Goal: Check status: Check status

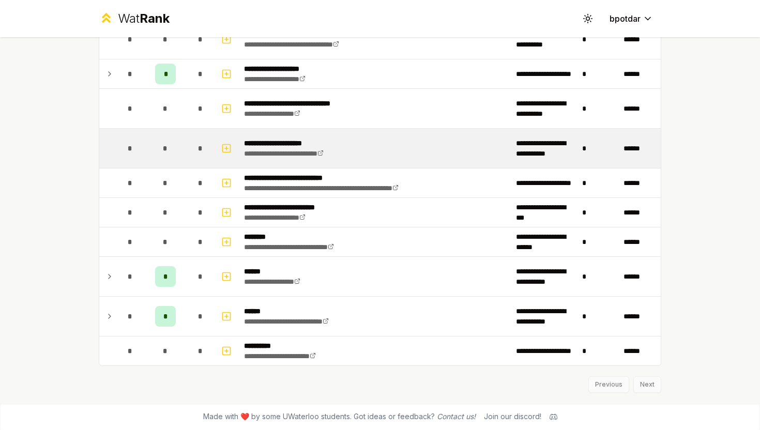
scroll to position [1379, 0]
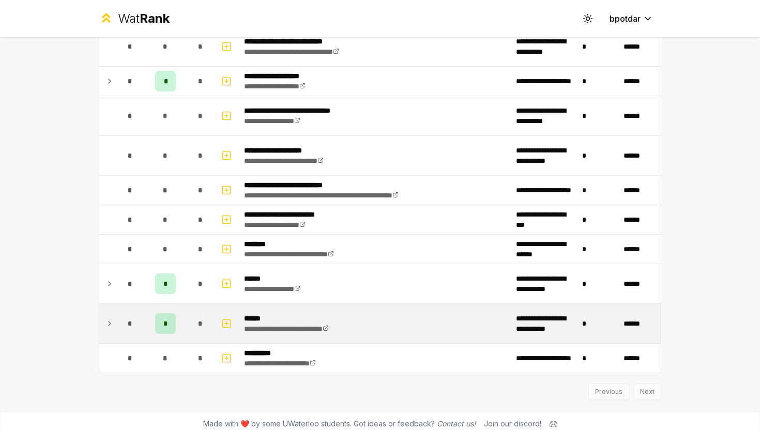
click at [106, 322] on icon at bounding box center [110, 324] width 8 height 12
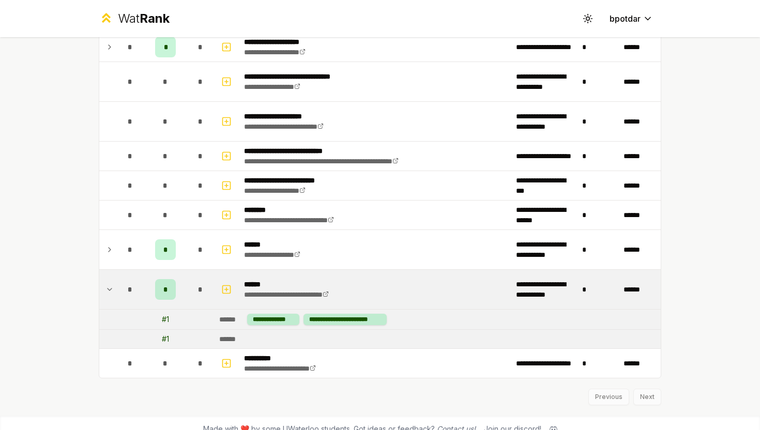
scroll to position [1414, 0]
click at [163, 319] on div "# 1" at bounding box center [165, 319] width 7 height 10
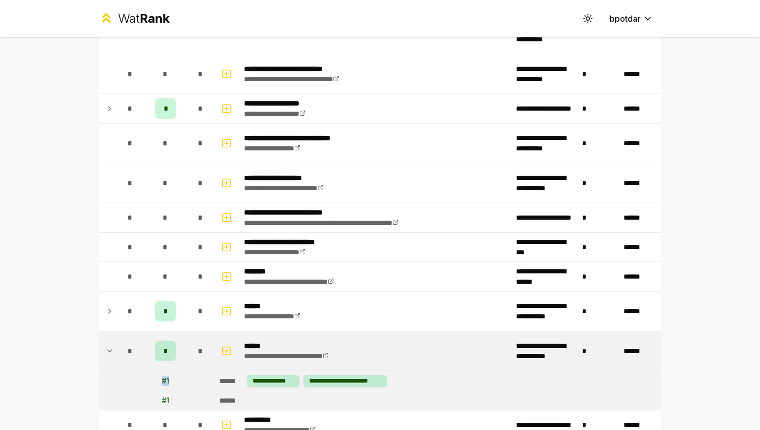
scroll to position [1351, 0]
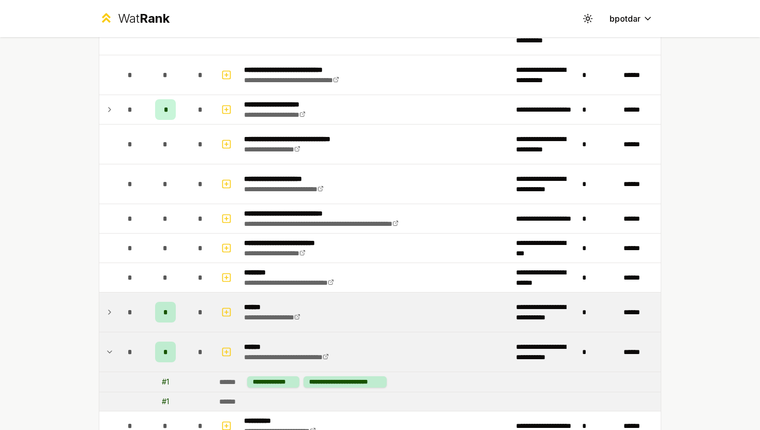
click at [133, 307] on div "*" at bounding box center [130, 312] width 21 height 21
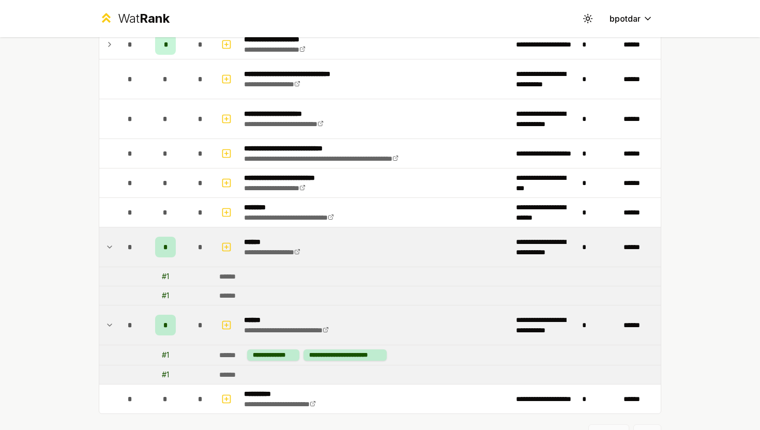
scroll to position [1426, 0]
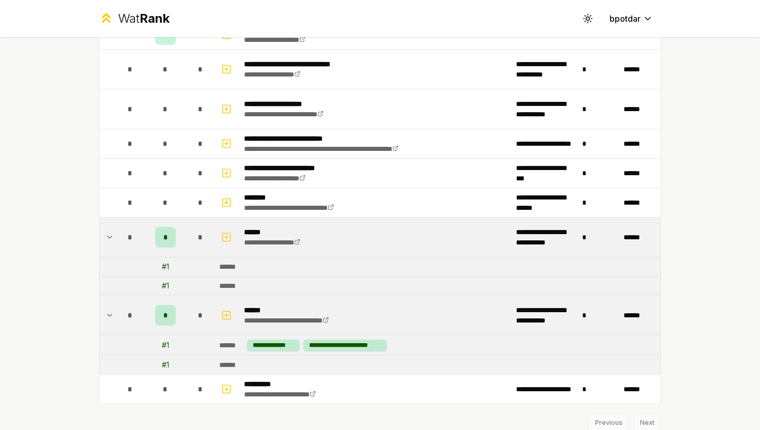
click at [172, 272] on td "# 1" at bounding box center [165, 267] width 41 height 19
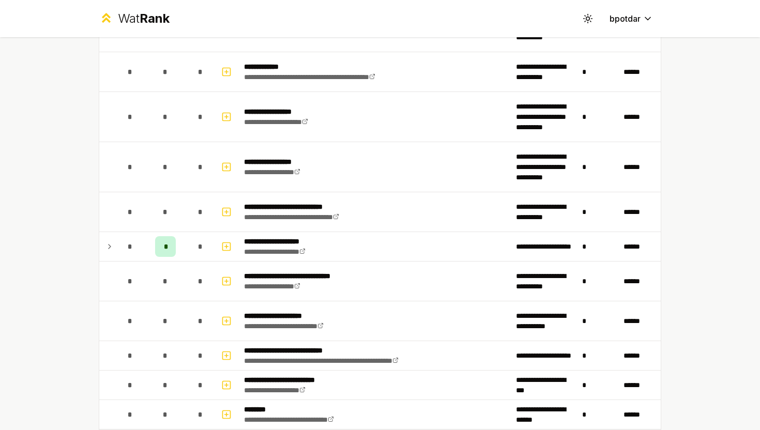
scroll to position [1152, 0]
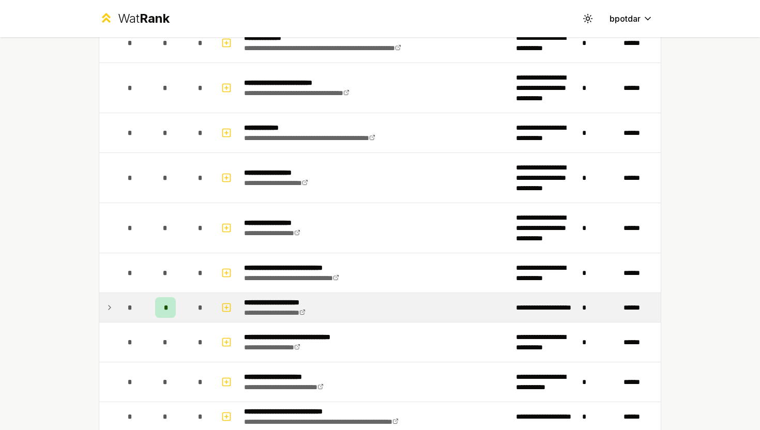
click at [192, 296] on td "*" at bounding box center [200, 307] width 29 height 29
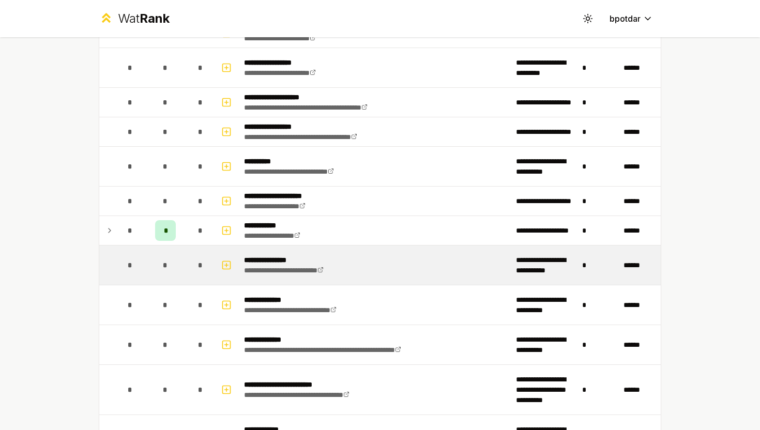
scroll to position [816, 0]
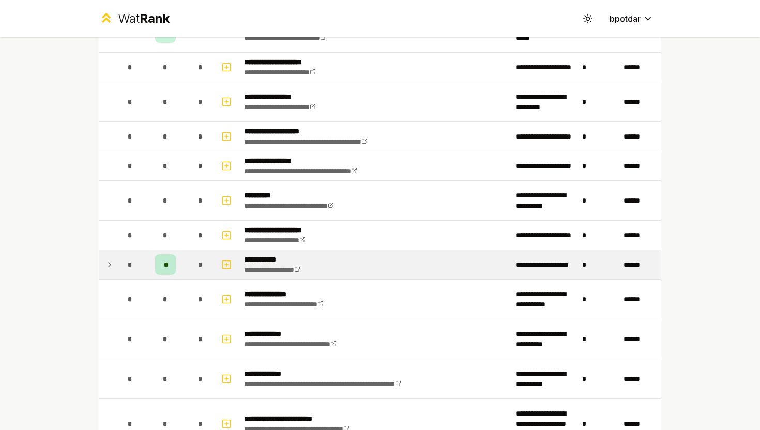
click at [199, 260] on span "*" at bounding box center [200, 265] width 5 height 10
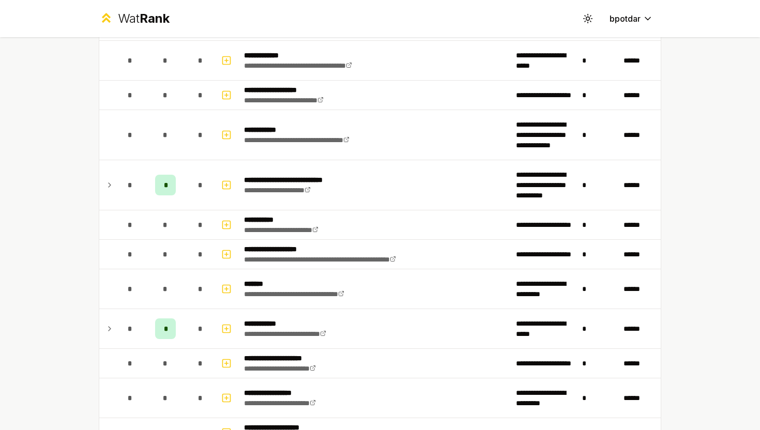
scroll to position [512, 0]
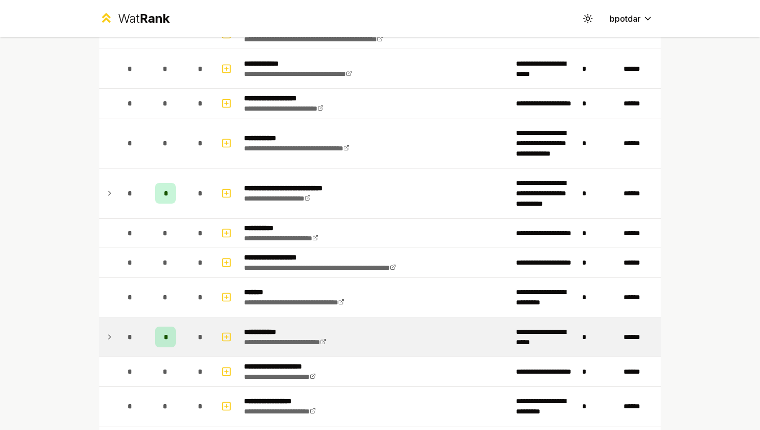
click at [194, 341] on div "*" at bounding box center [200, 337] width 21 height 21
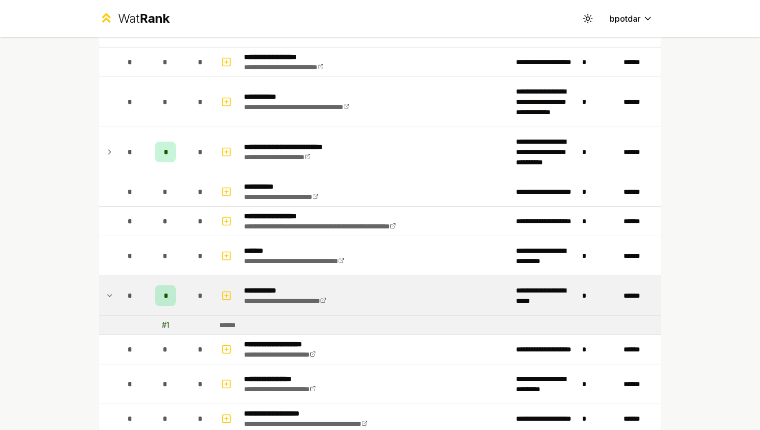
scroll to position [565, 0]
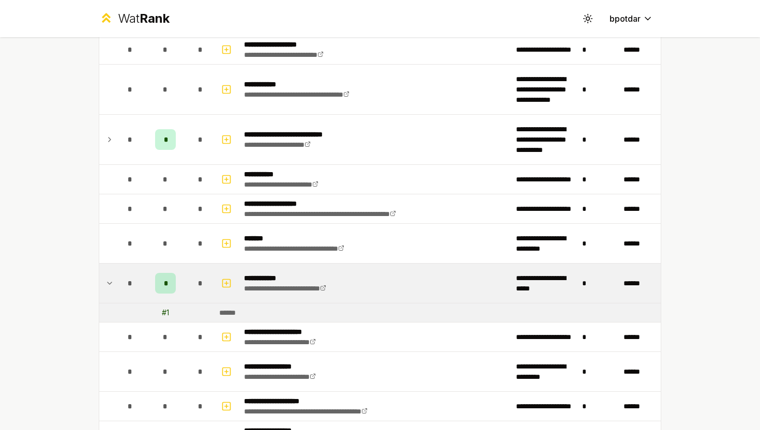
click at [194, 307] on td at bounding box center [200, 313] width 29 height 19
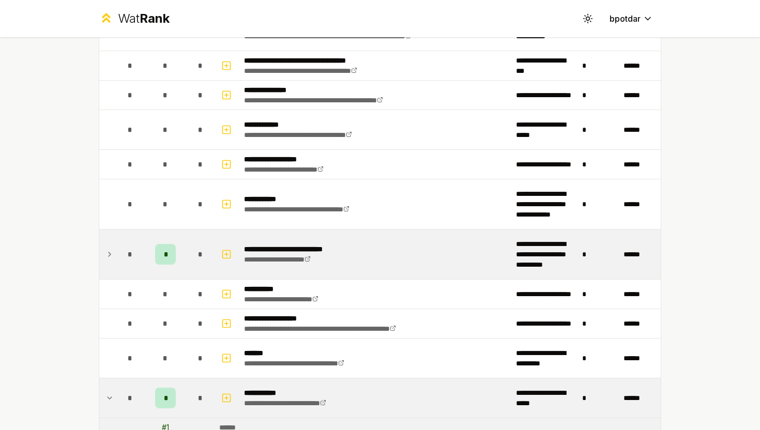
click at [204, 253] on div "*" at bounding box center [200, 254] width 21 height 21
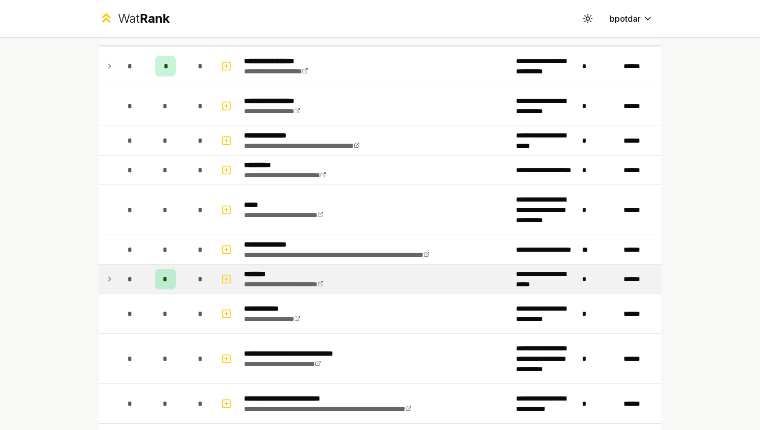
click at [208, 275] on div "*" at bounding box center [200, 279] width 21 height 21
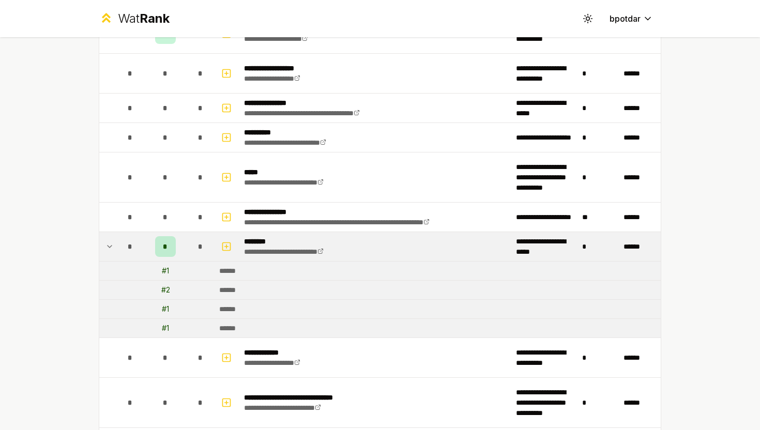
scroll to position [0, 0]
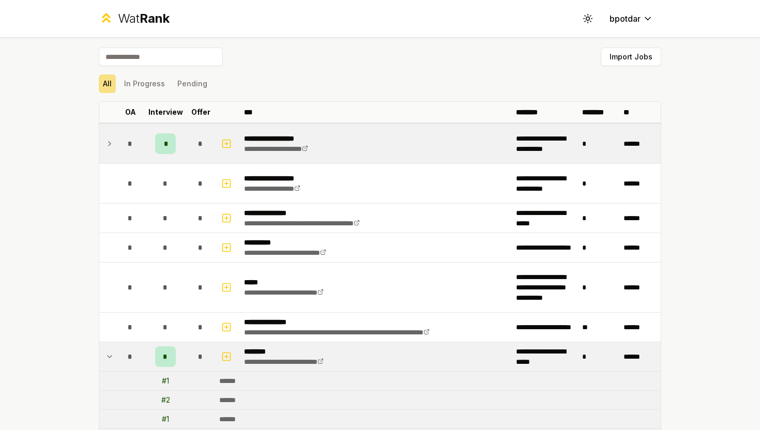
click at [215, 141] on td at bounding box center [227, 143] width 25 height 39
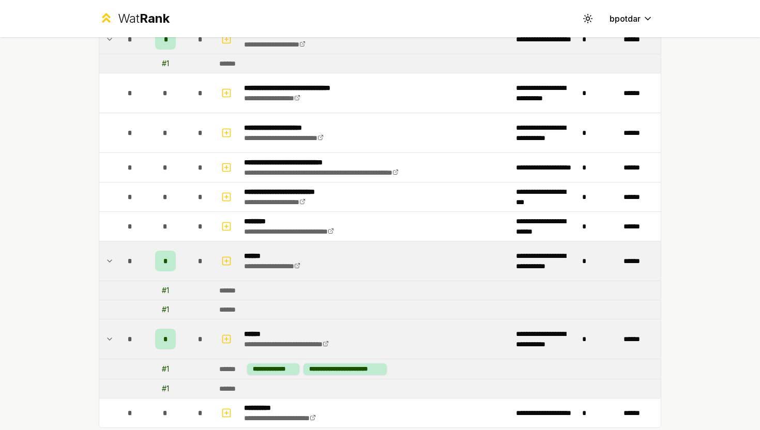
scroll to position [1577, 0]
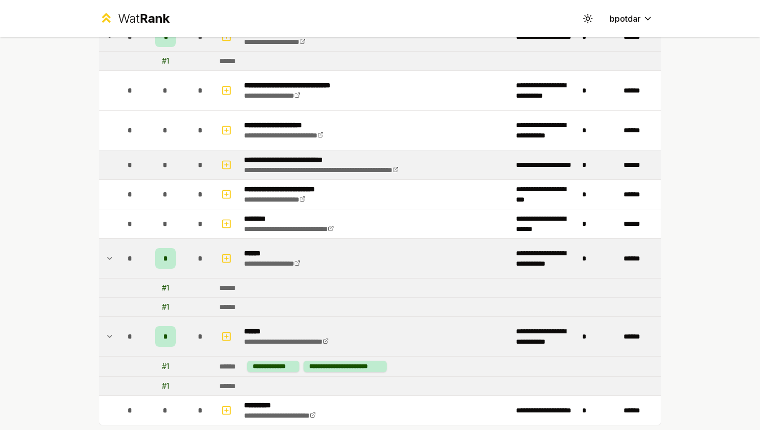
click at [199, 155] on div "*" at bounding box center [200, 165] width 21 height 21
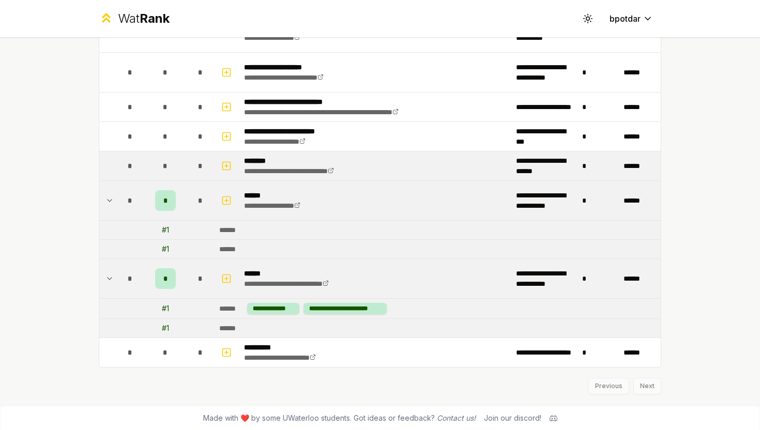
scroll to position [1636, 0]
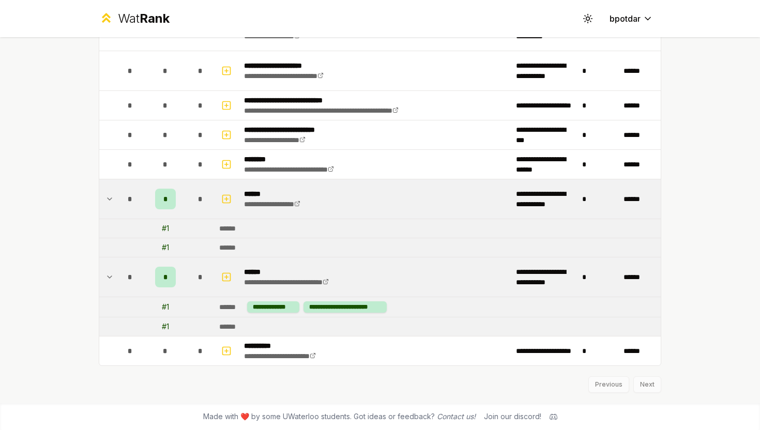
click at [166, 314] on td "# 1" at bounding box center [165, 307] width 41 height 20
click at [166, 305] on div "# 1" at bounding box center [165, 307] width 7 height 10
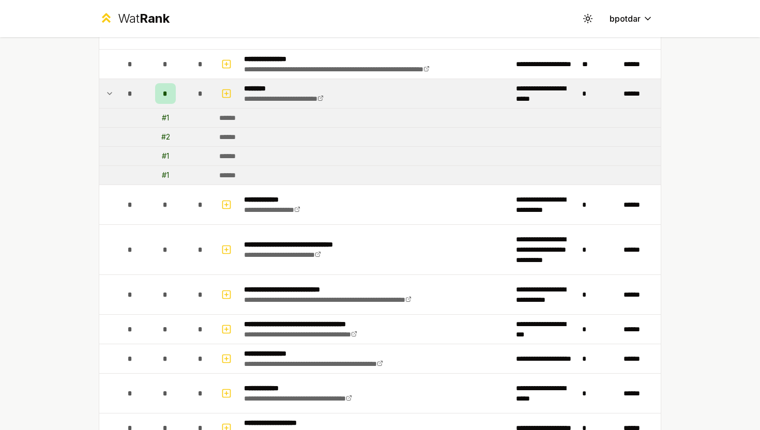
scroll to position [0, 0]
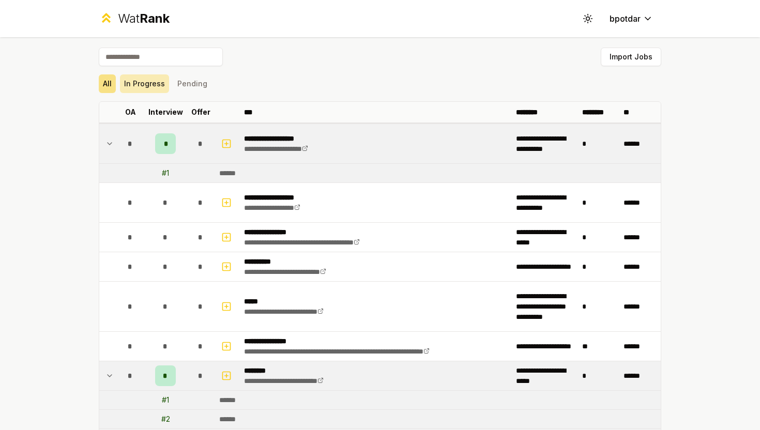
click at [129, 84] on button "In Progress" at bounding box center [144, 83] width 49 height 19
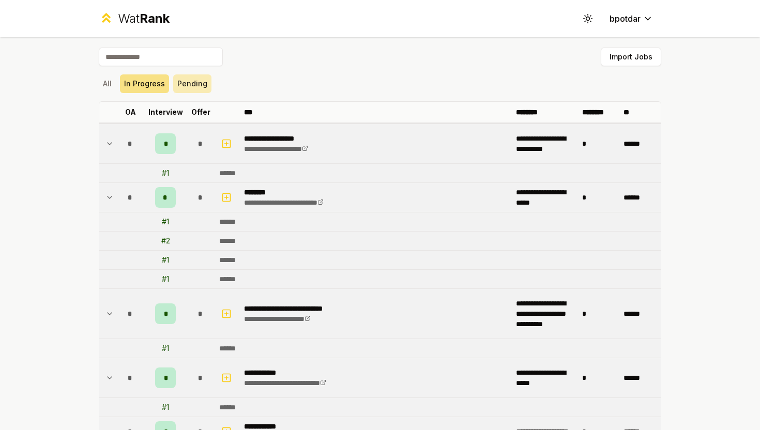
click at [191, 85] on button "Pending" at bounding box center [192, 83] width 38 height 19
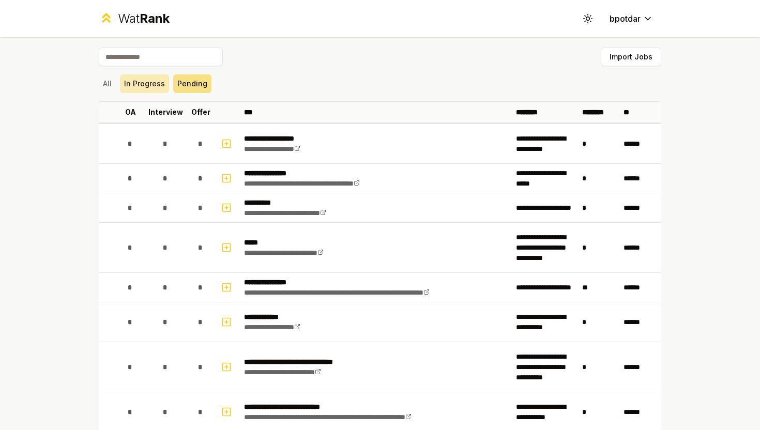
click at [155, 80] on button "In Progress" at bounding box center [144, 83] width 49 height 19
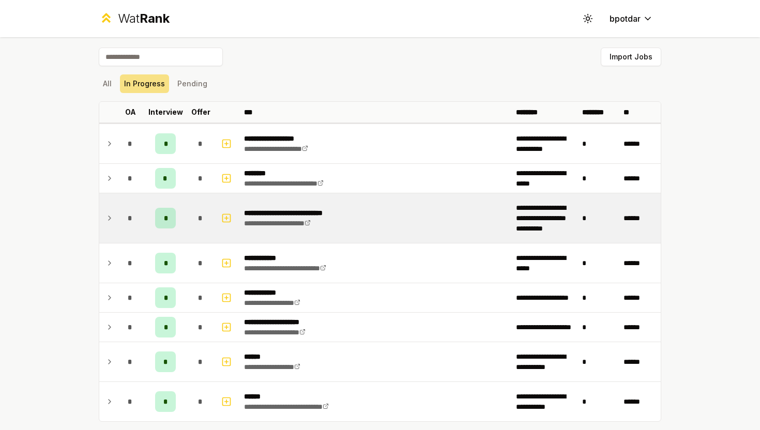
scroll to position [6, 0]
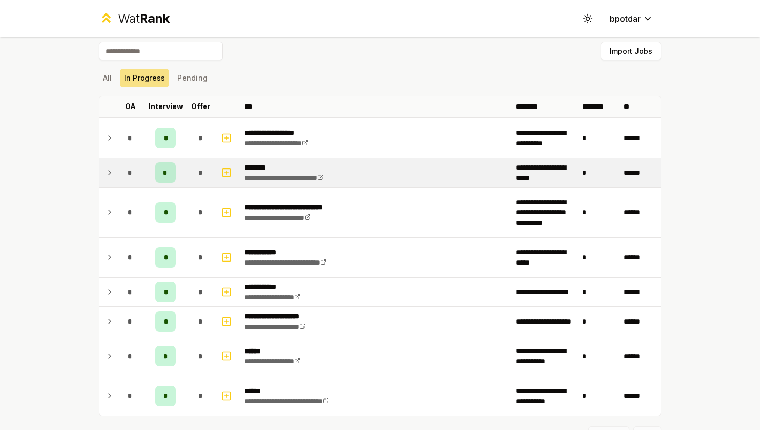
click at [190, 173] on td "*" at bounding box center [200, 172] width 29 height 29
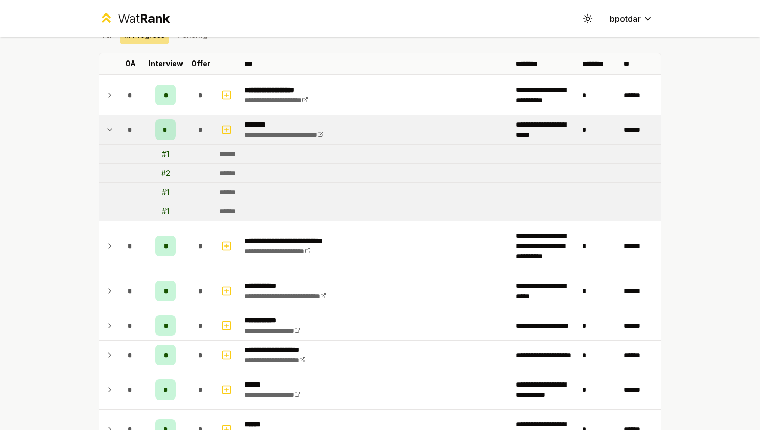
scroll to position [132, 0]
